Goal: Information Seeking & Learning: Learn about a topic

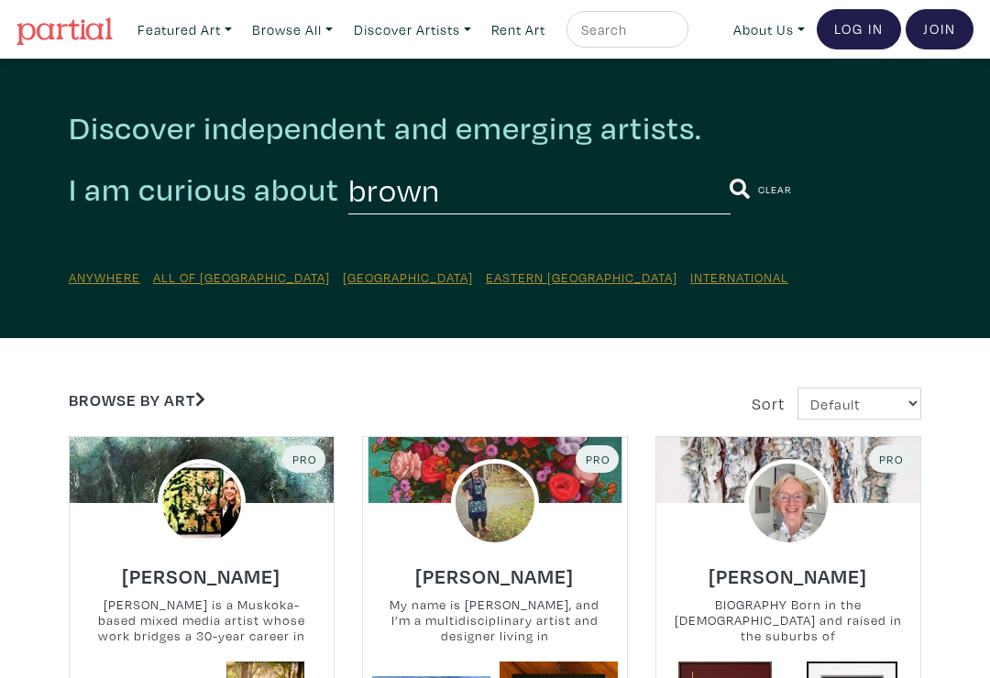
click at [405, 194] on input "brown" at bounding box center [539, 189] width 382 height 50
type input "b"
type input "Elenor lowd"
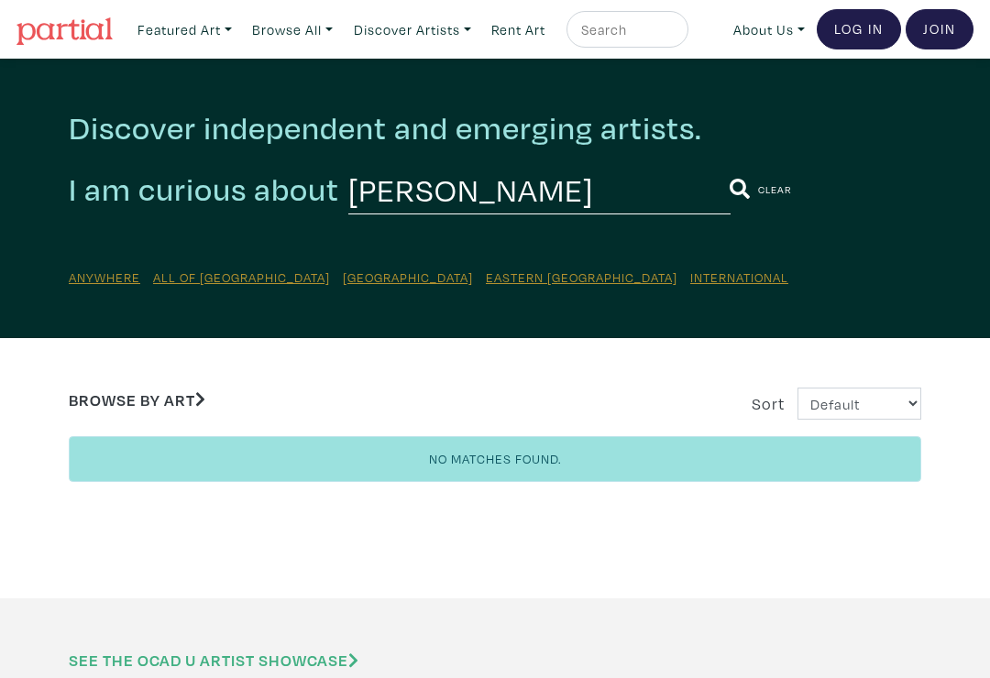
click at [581, 192] on input "Elenor Lowden" at bounding box center [539, 189] width 382 height 50
type input "E"
click at [240, 33] on link "Discover Artists" at bounding box center [184, 30] width 111 height 38
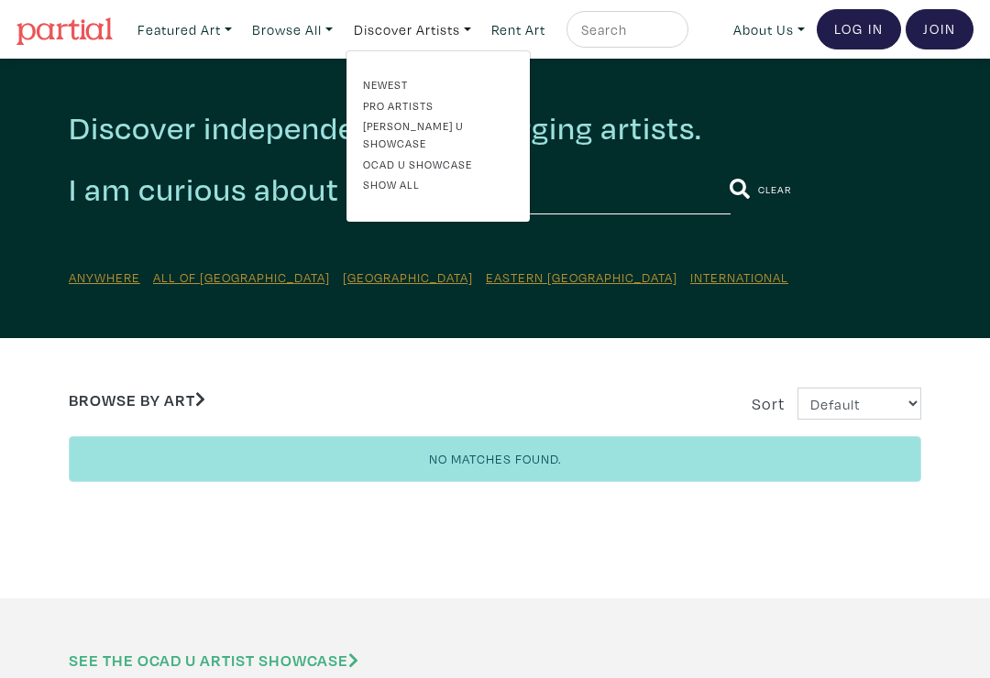
click at [240, 38] on link "Browse All" at bounding box center [184, 30] width 111 height 38
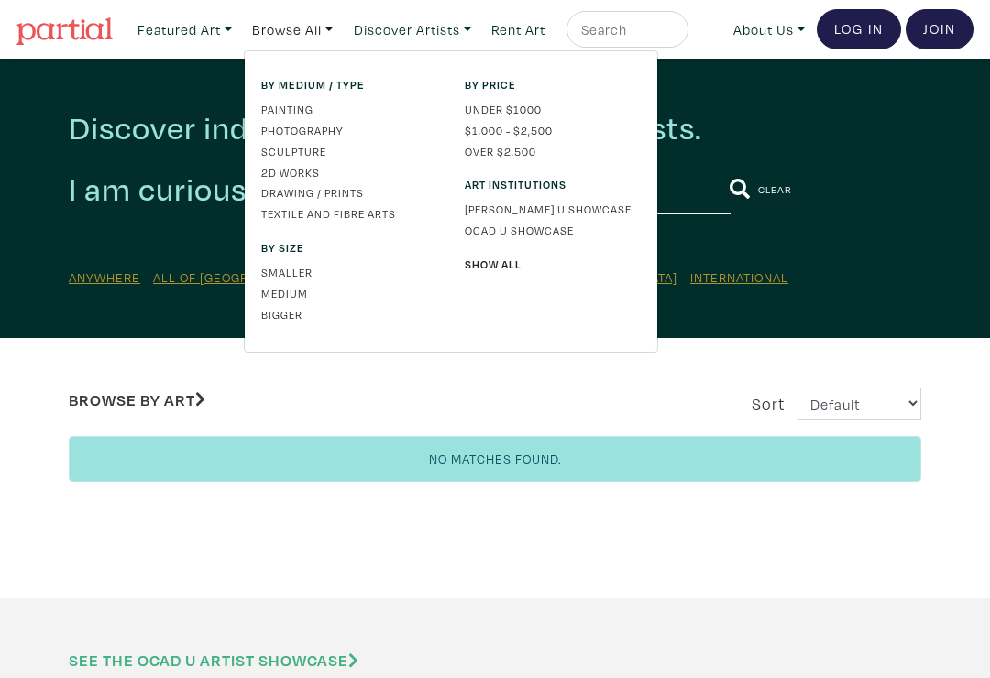
click at [271, 38] on link "Browse All" at bounding box center [292, 30] width 97 height 38
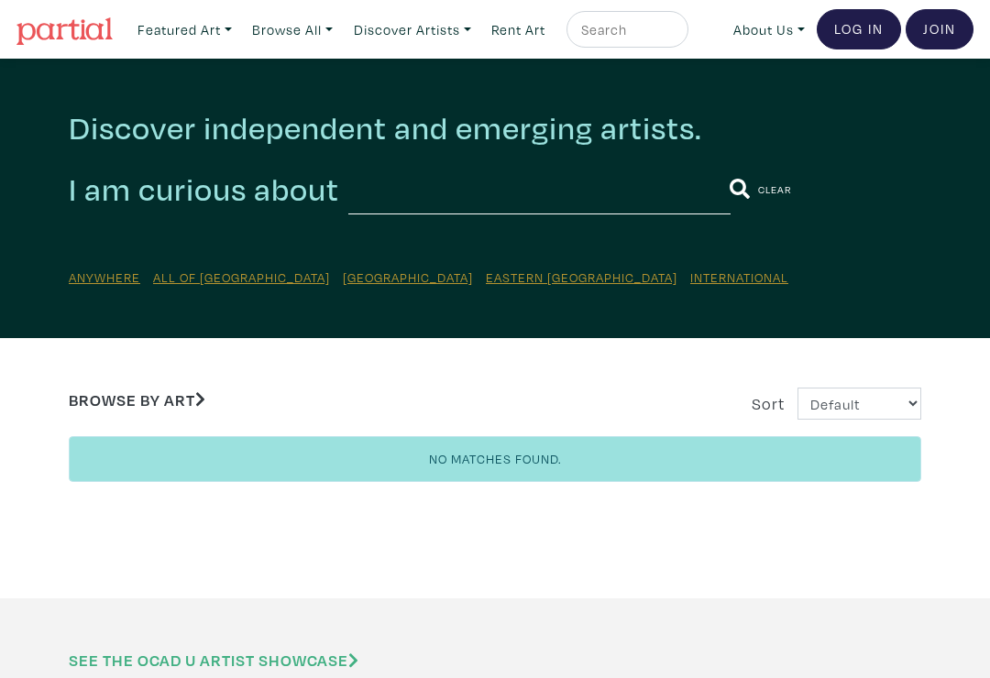
click at [612, 34] on input "text" at bounding box center [625, 29] width 92 height 23
type input "Barbara Sutherland"
click at [675, 35] on button "submit" at bounding box center [675, 35] width 0 height 0
click at [135, 402] on link "Browse by Art" at bounding box center [137, 399] width 137 height 21
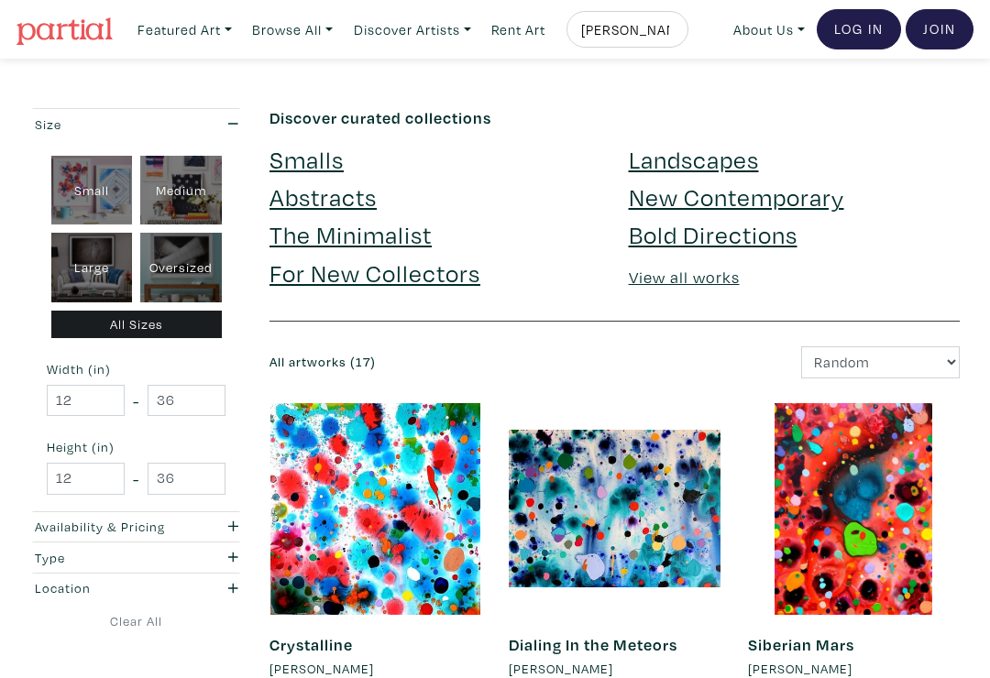
click at [725, 163] on link "Landscapes" at bounding box center [694, 159] width 130 height 32
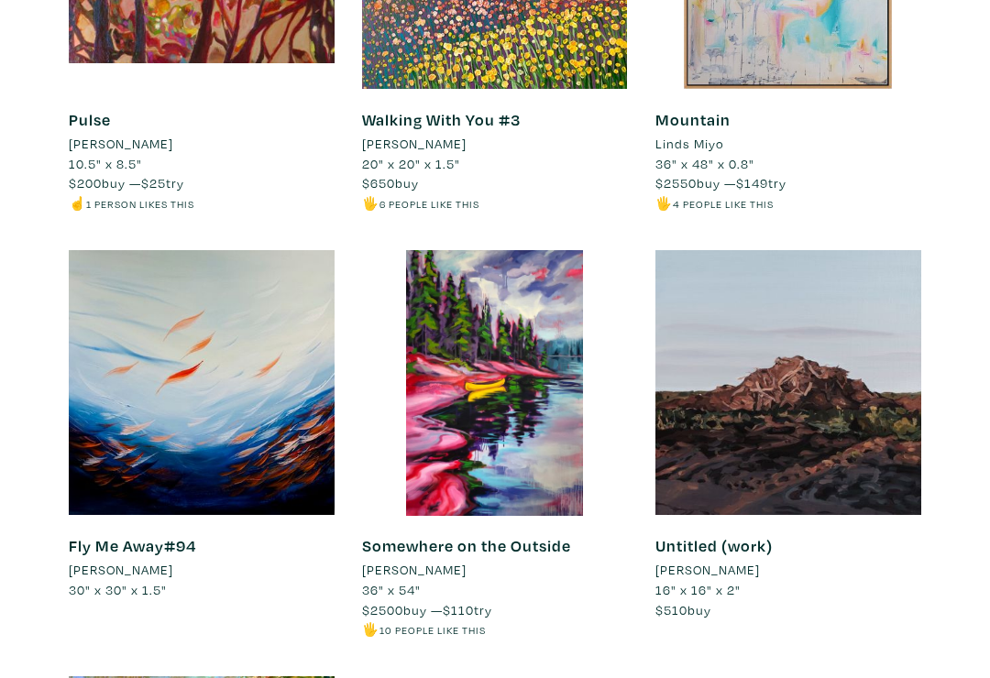
scroll to position [1338, 0]
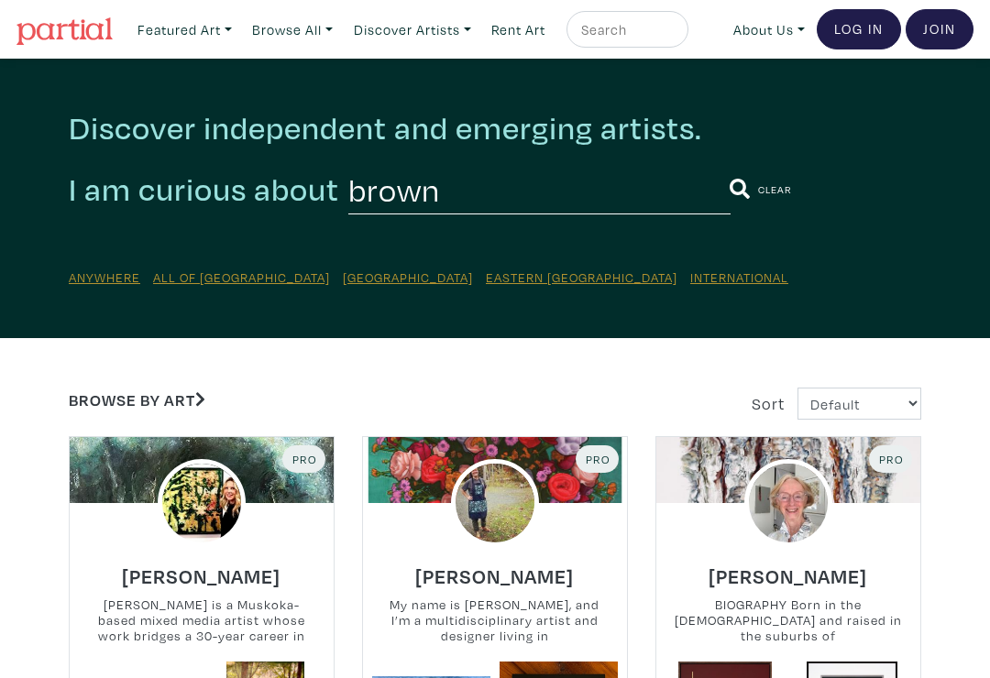
click at [240, 38] on link "Discover Artists" at bounding box center [184, 30] width 111 height 38
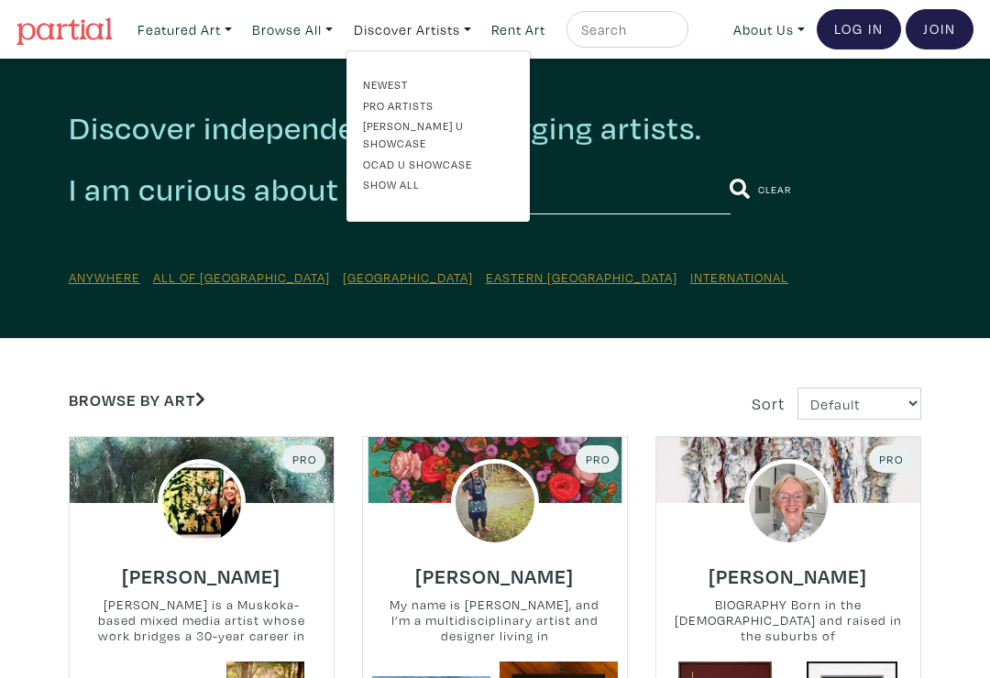
click at [189, 285] on u "All of [GEOGRAPHIC_DATA]" at bounding box center [241, 277] width 177 height 17
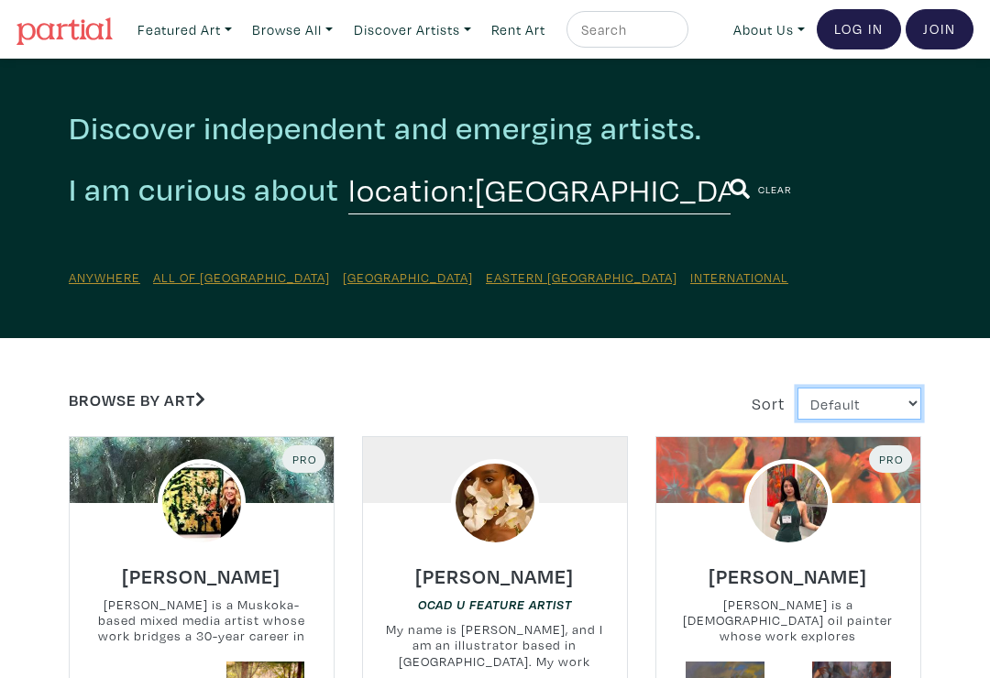
click at [916, 409] on select "Default Most Viewed Newest A-Z Z-A" at bounding box center [859, 404] width 124 height 32
